Goal: Check status: Check status

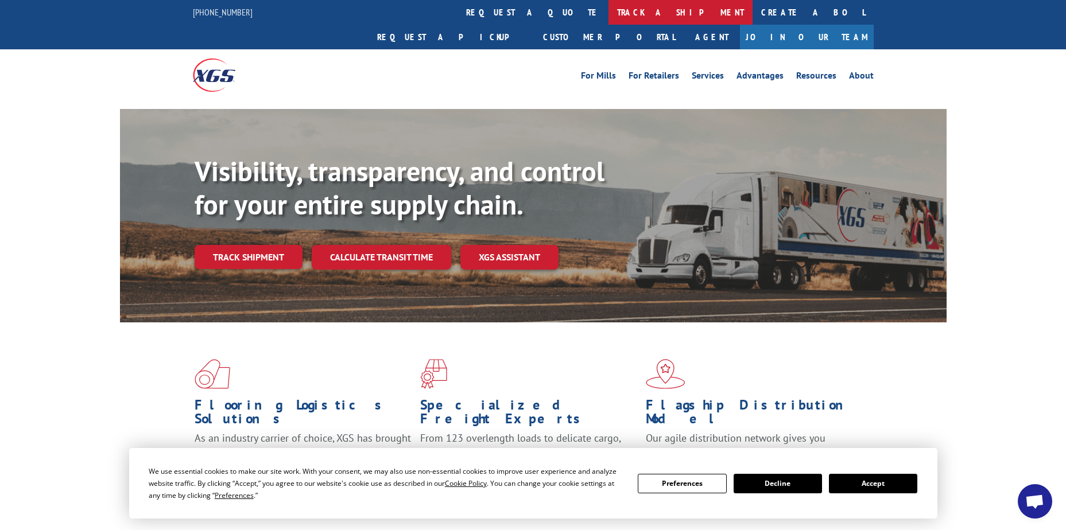
click at [608, 17] on link "track a shipment" at bounding box center [680, 12] width 144 height 25
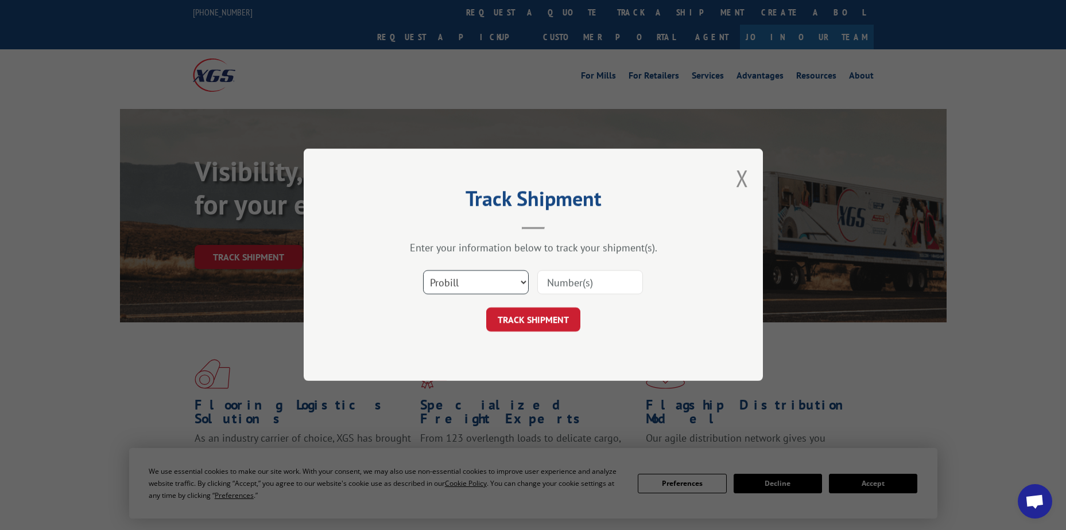
click at [488, 284] on select "Select category... Probill BOL PO" at bounding box center [476, 283] width 106 height 24
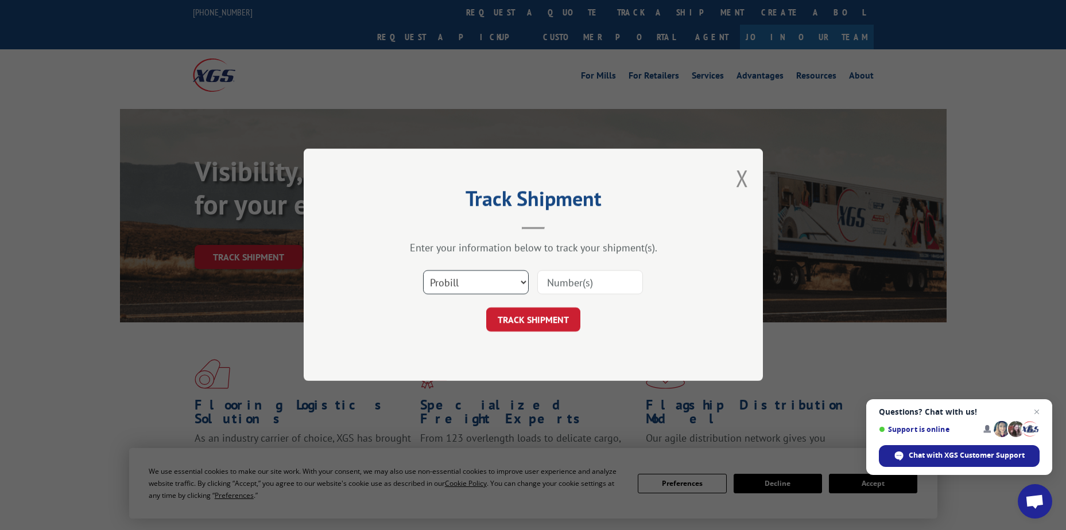
select select "po"
click at [423, 271] on select "Select category... Probill BOL PO" at bounding box center [476, 283] width 106 height 24
click at [542, 280] on input at bounding box center [590, 283] width 106 height 24
paste input "38541165"
type input "38541165"
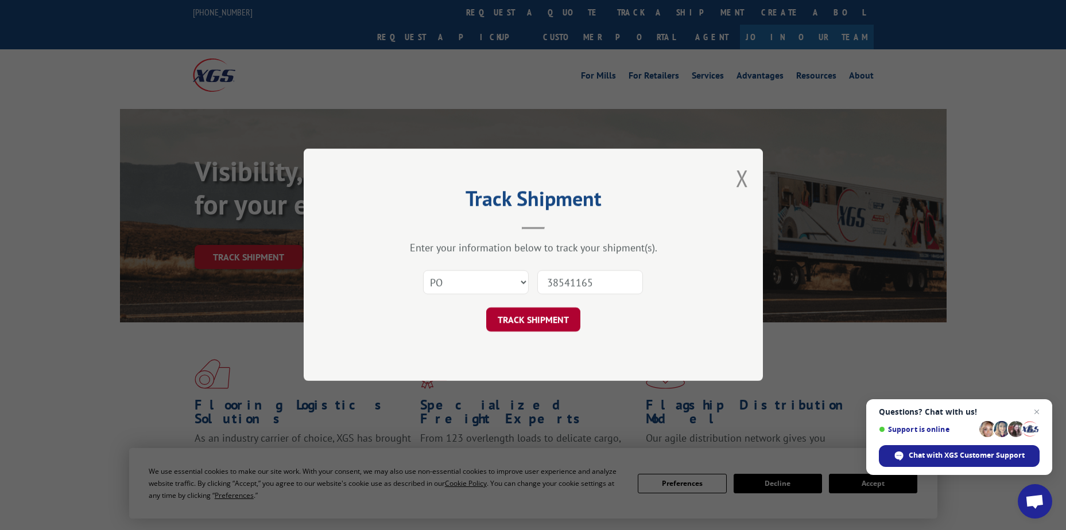
click at [552, 317] on button "TRACK SHIPMENT" at bounding box center [533, 320] width 94 height 24
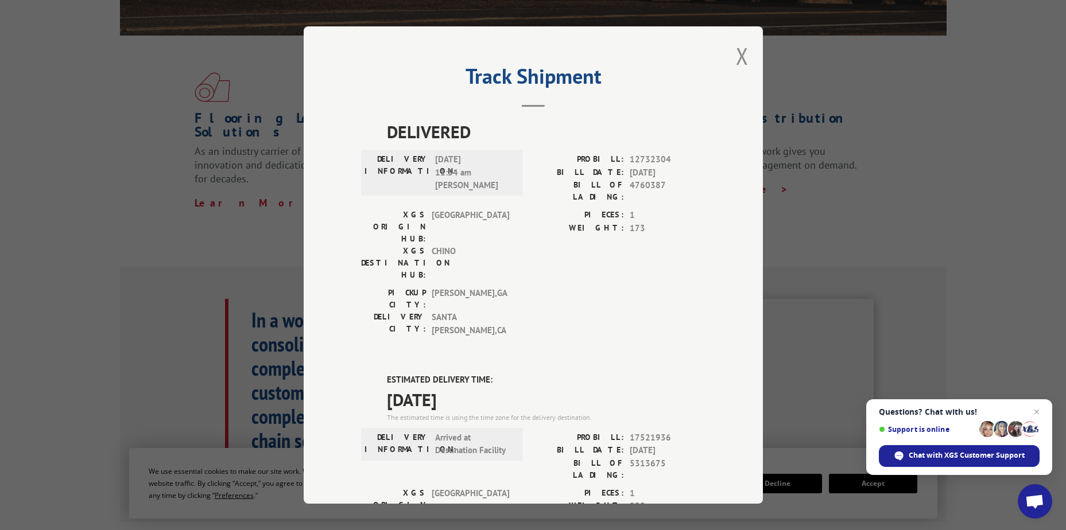
drag, startPoint x: 476, startPoint y: 333, endPoint x: 382, endPoint y: 310, distance: 96.9
drag, startPoint x: 382, startPoint y: 310, endPoint x: 402, endPoint y: 321, distance: 23.4
copy div "ESTIMATED DELIVERY TIME: 09/19/2025"
click at [741, 57] on button "Close modal" at bounding box center [742, 56] width 13 height 30
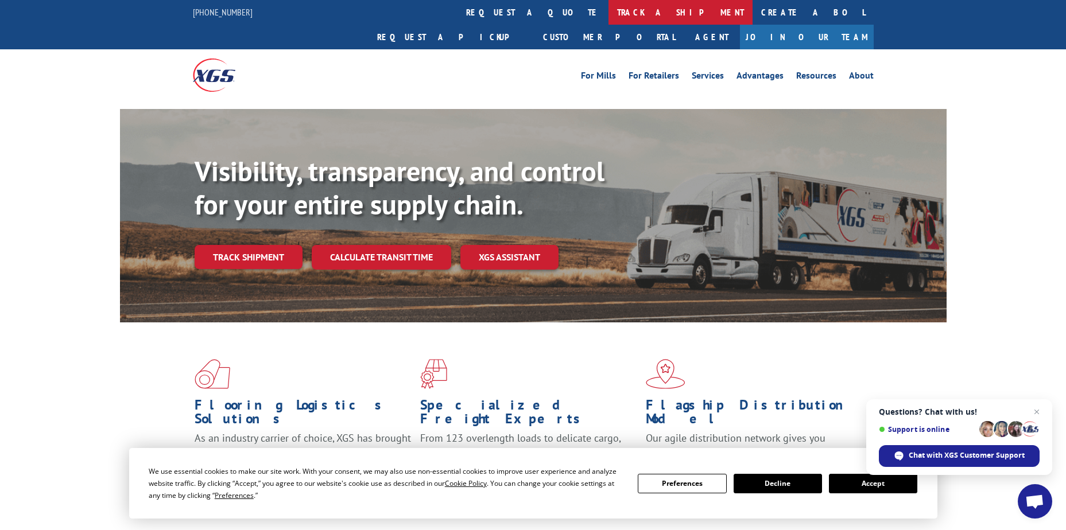
click at [608, 11] on link "track a shipment" at bounding box center [680, 12] width 144 height 25
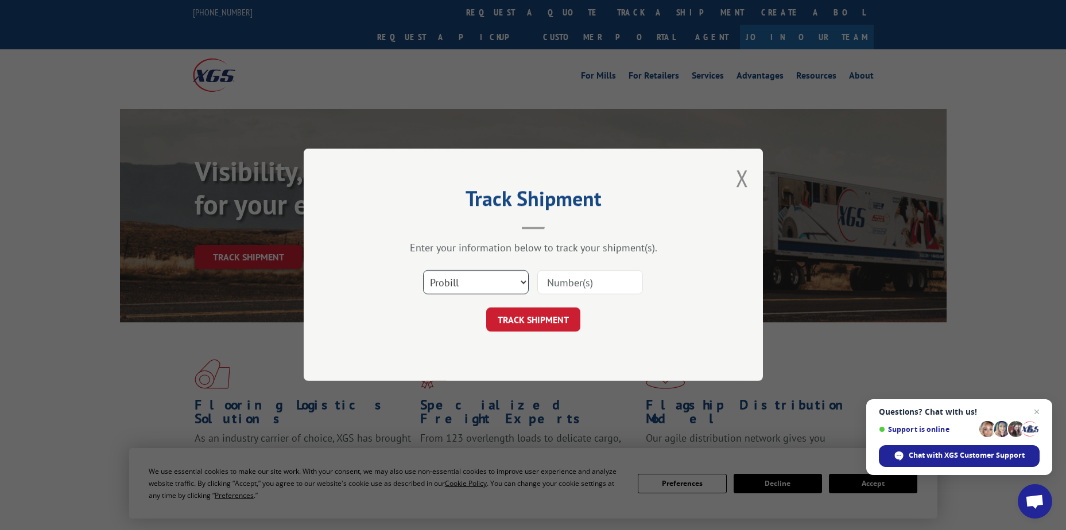
click at [458, 280] on select "Select category... Probill BOL PO" at bounding box center [476, 283] width 106 height 24
select select "po"
click at [423, 271] on select "Select category... Probill BOL PO" at bounding box center [476, 283] width 106 height 24
click at [540, 281] on input at bounding box center [590, 283] width 106 height 24
paste input "12536066"
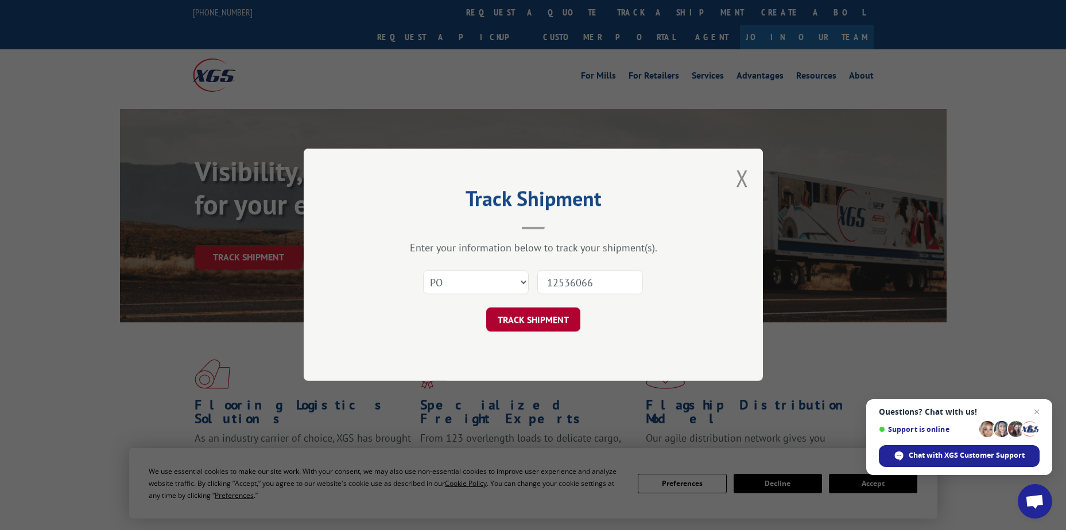
type input "12536066"
click at [545, 325] on button "TRACK SHIPMENT" at bounding box center [533, 320] width 94 height 24
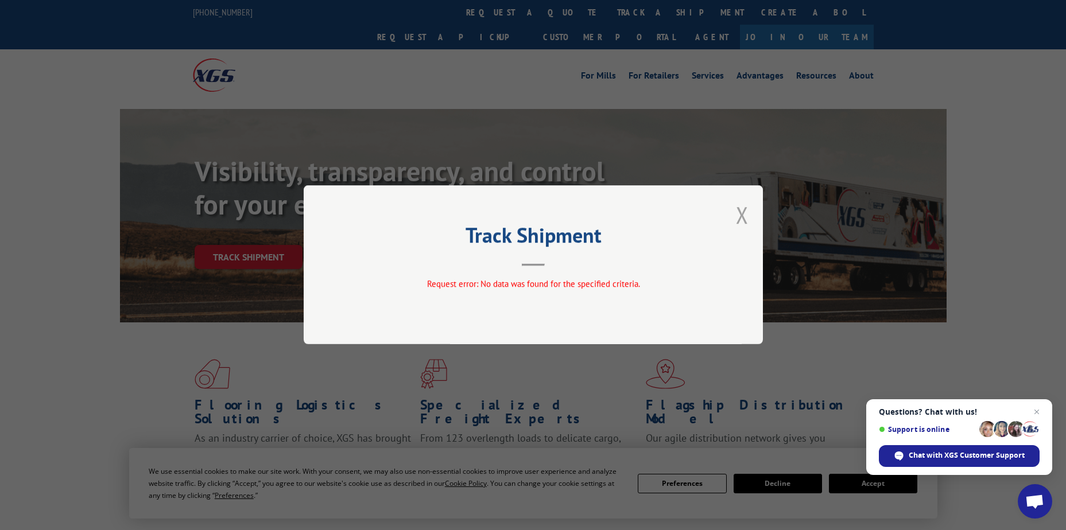
click at [742, 218] on button "Close modal" at bounding box center [742, 215] width 13 height 30
